Goal: Task Accomplishment & Management: Use online tool/utility

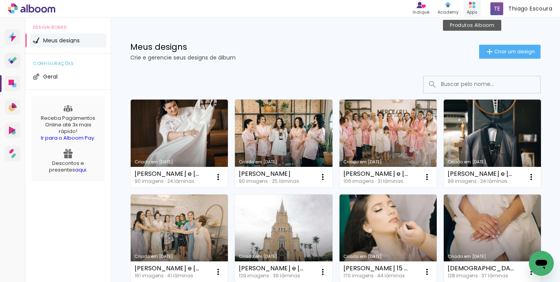
click at [473, 7] on icon at bounding box center [472, 5] width 6 height 6
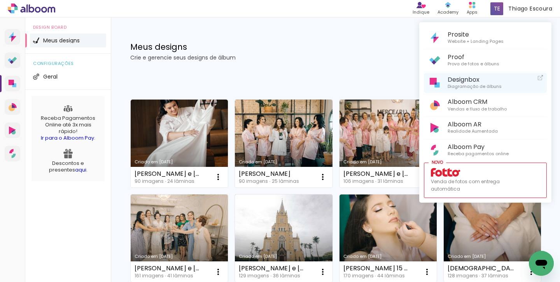
click at [469, 80] on span "Designbox" at bounding box center [475, 79] width 54 height 7
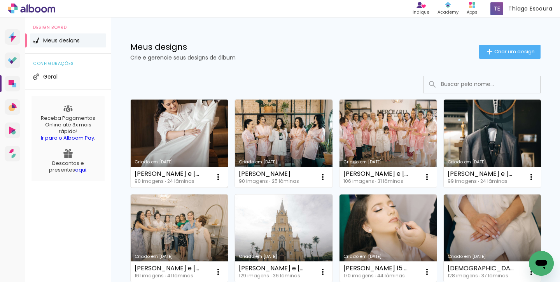
click at [181, 135] on link "Criado em [DATE]" at bounding box center [179, 144] width 97 height 88
